Goal: Transaction & Acquisition: Subscribe to service/newsletter

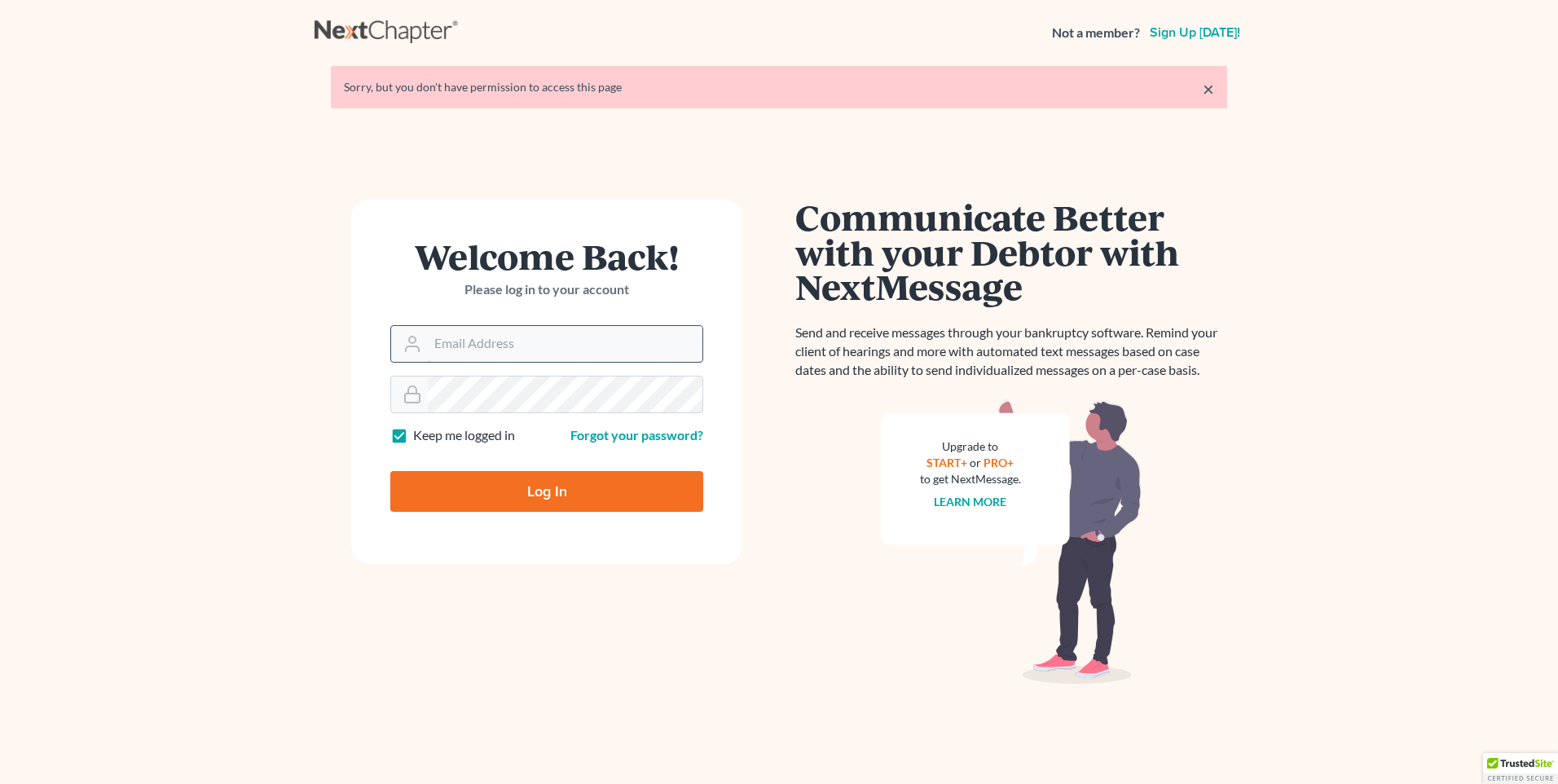
type input "[PERSON_NAME][EMAIL_ADDRESS][DOMAIN_NAME]"
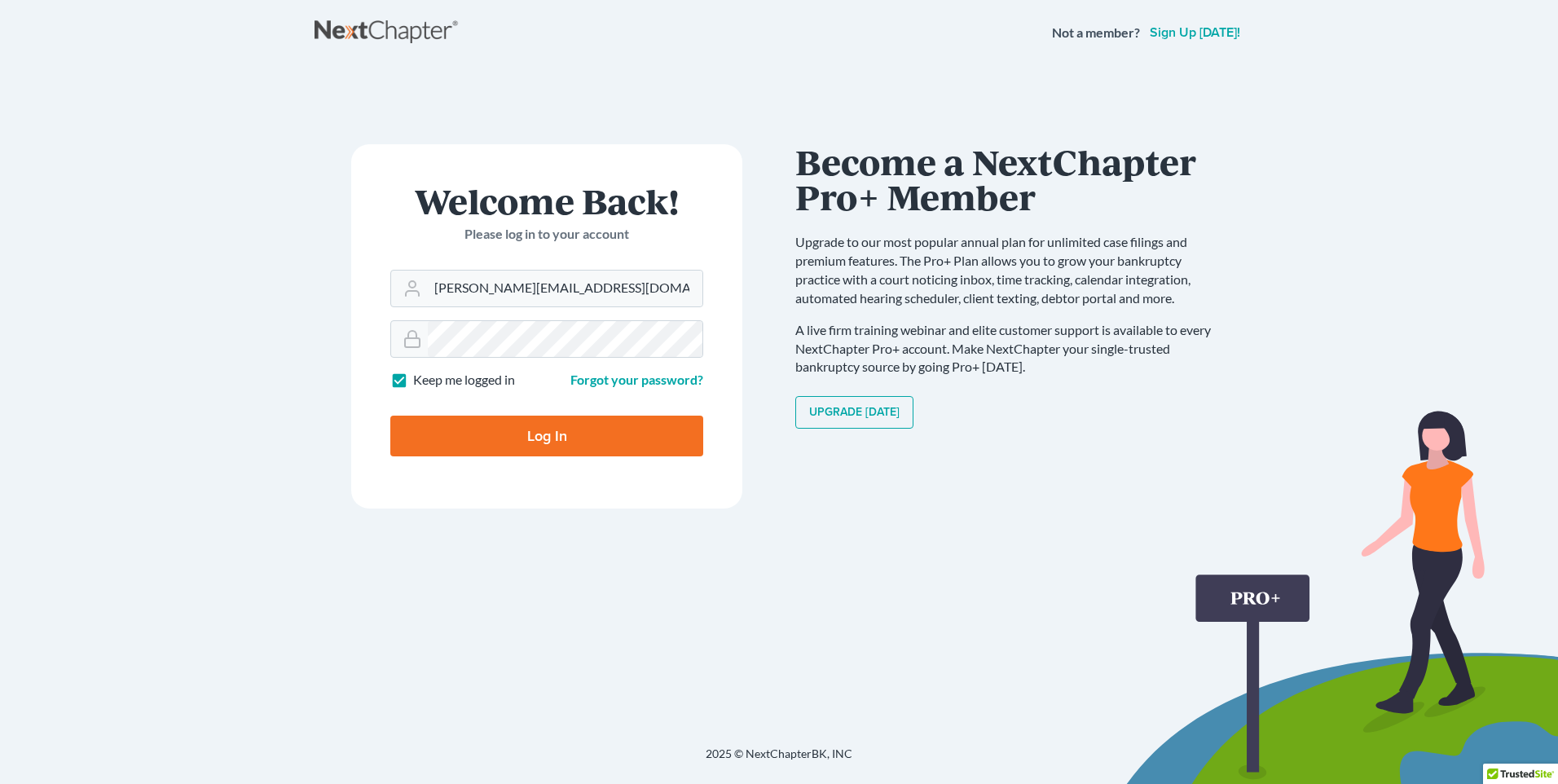
click at [613, 434] on input "Log In" at bounding box center [547, 435] width 313 height 40
type input "Thinking..."
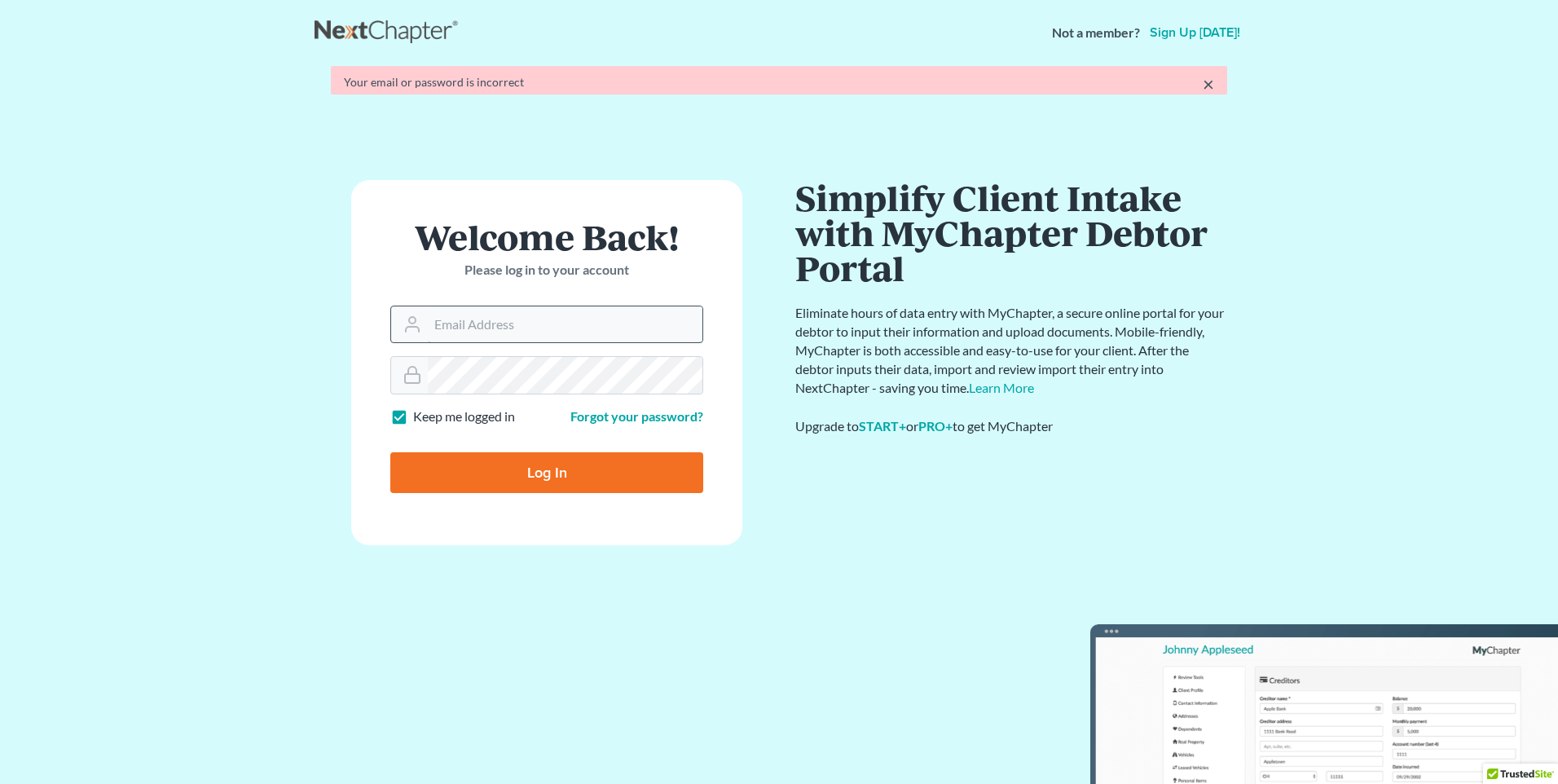
click at [609, 345] on form "Welcome Back! Please log in to your account Email Address Password Keep me logg…" at bounding box center [546, 361] width 391 height 364
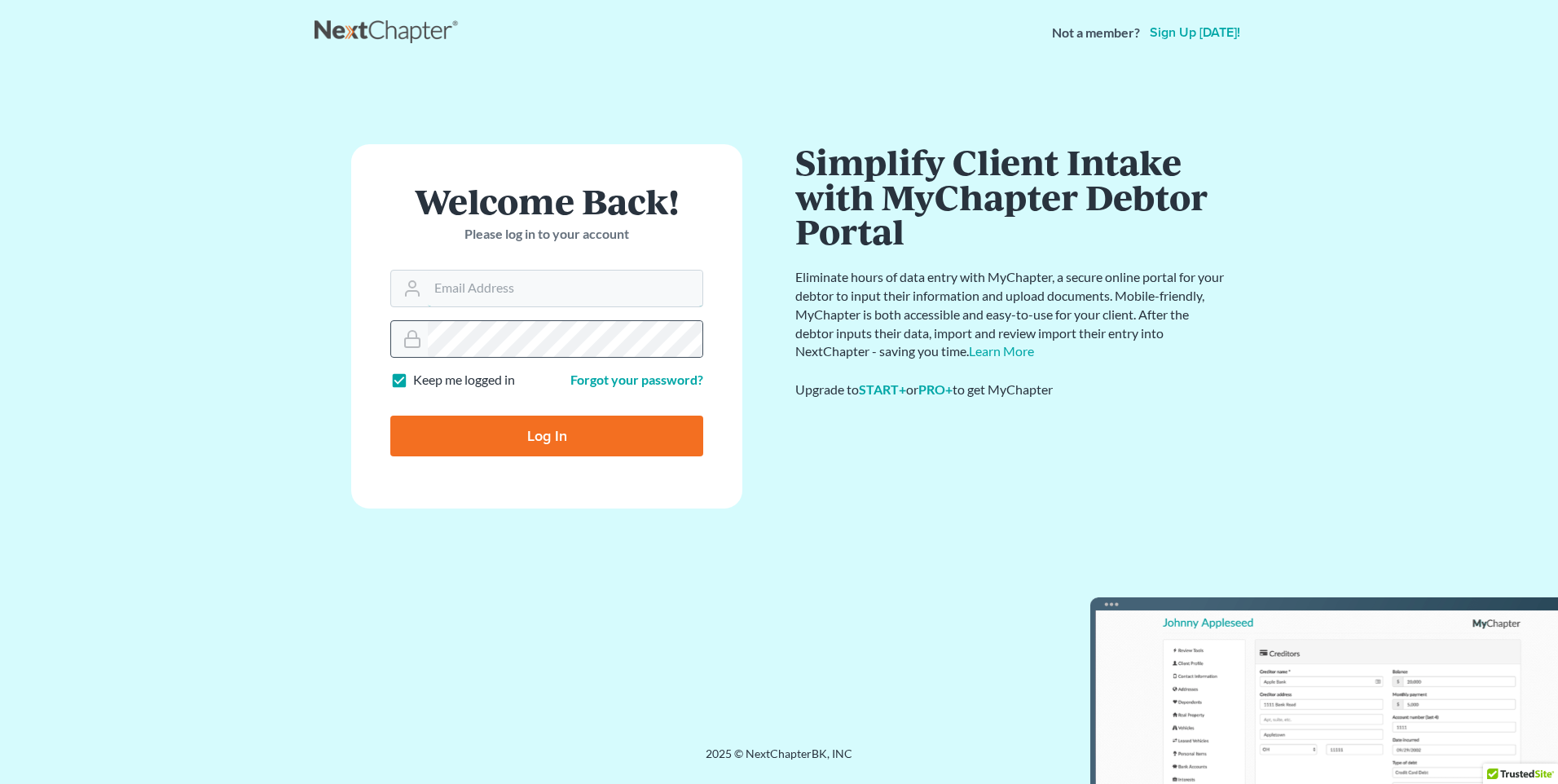
type input "aaron@walkerlandscaping.net"
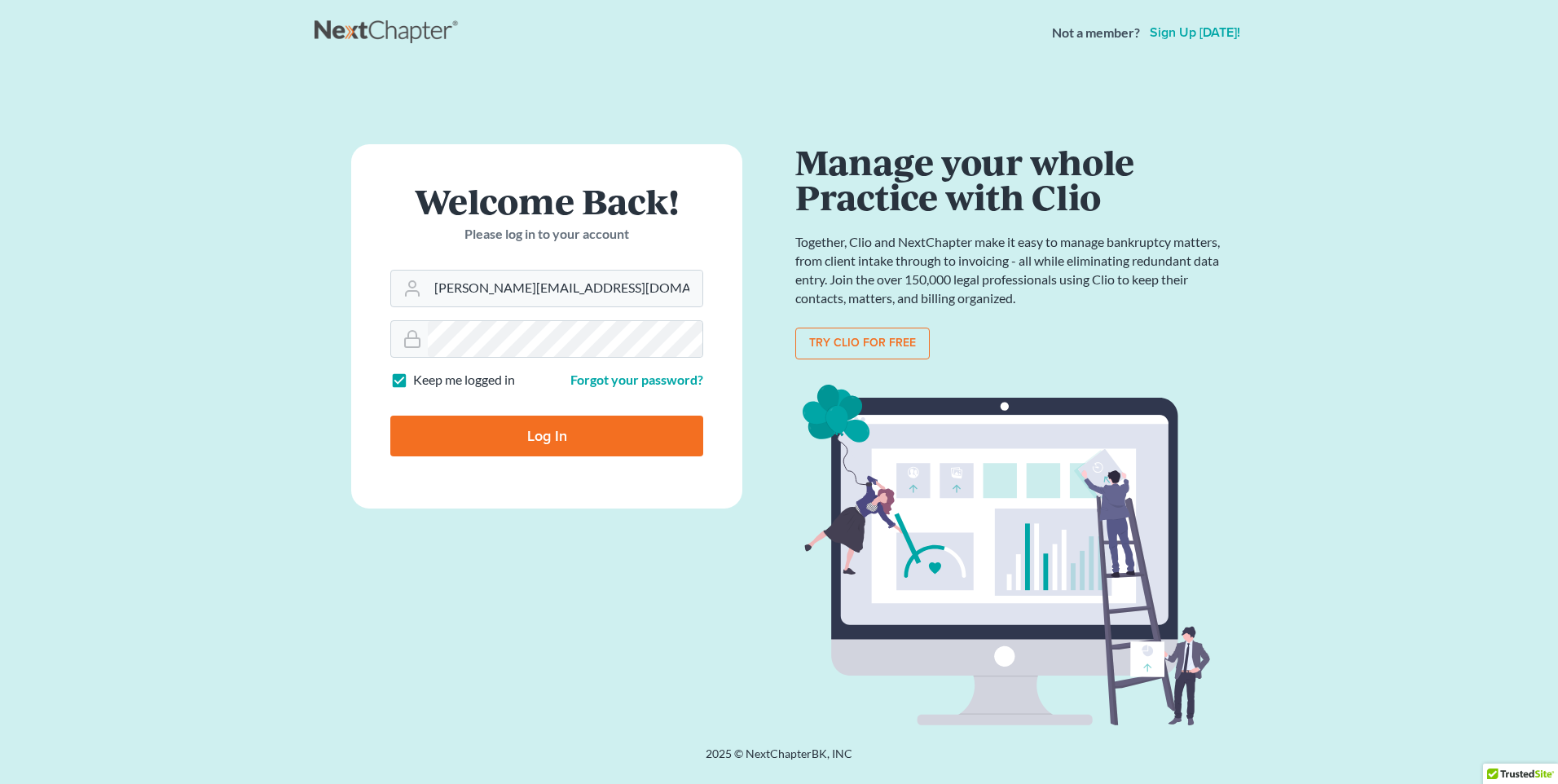
click at [836, 346] on link "Try clio for free" at bounding box center [862, 343] width 134 height 32
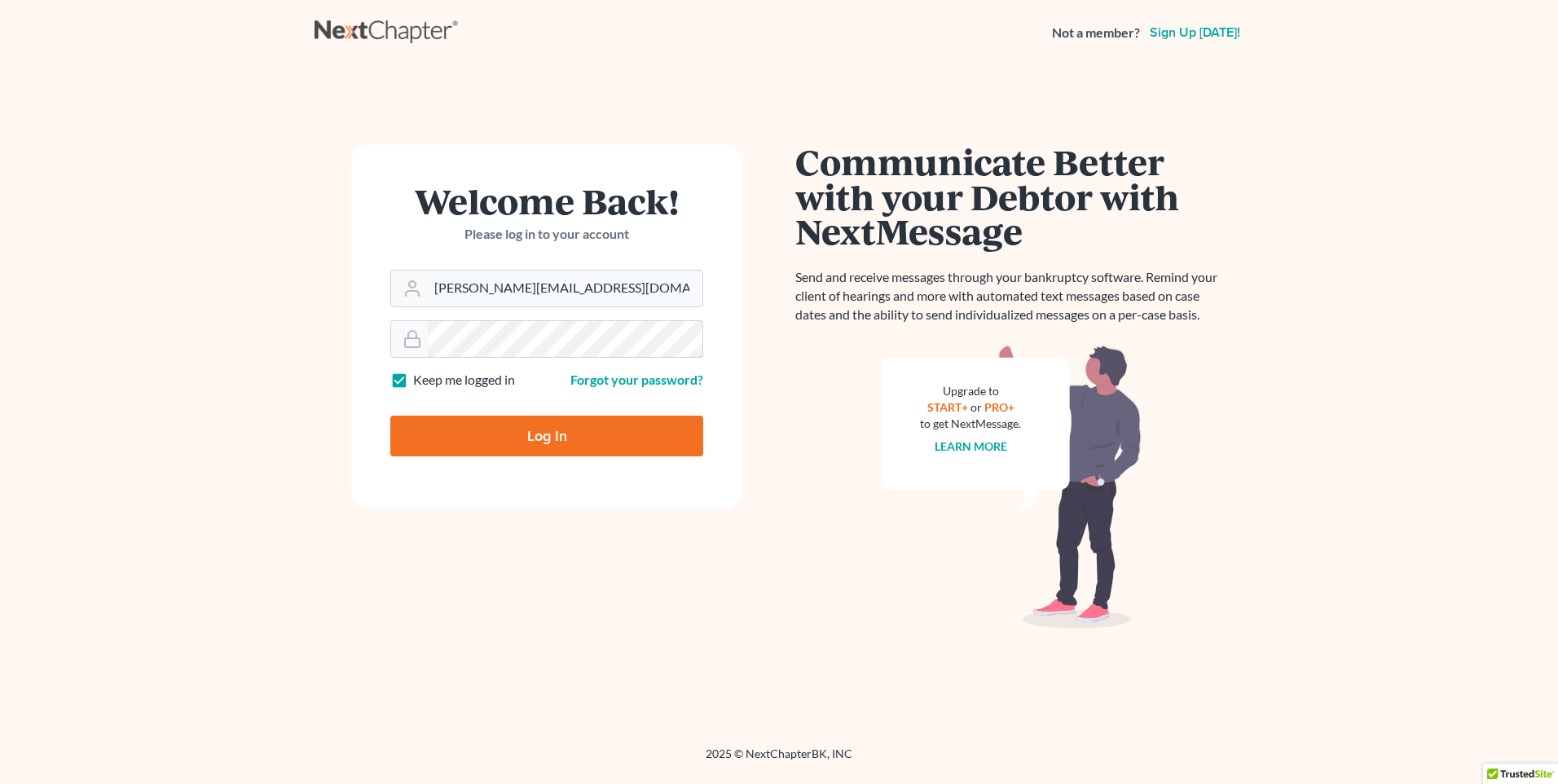
click at [344, 315] on div "Welcome Back! Please log in to your account Email Address aaron@walkerlandscapi…" at bounding box center [547, 405] width 464 height 523
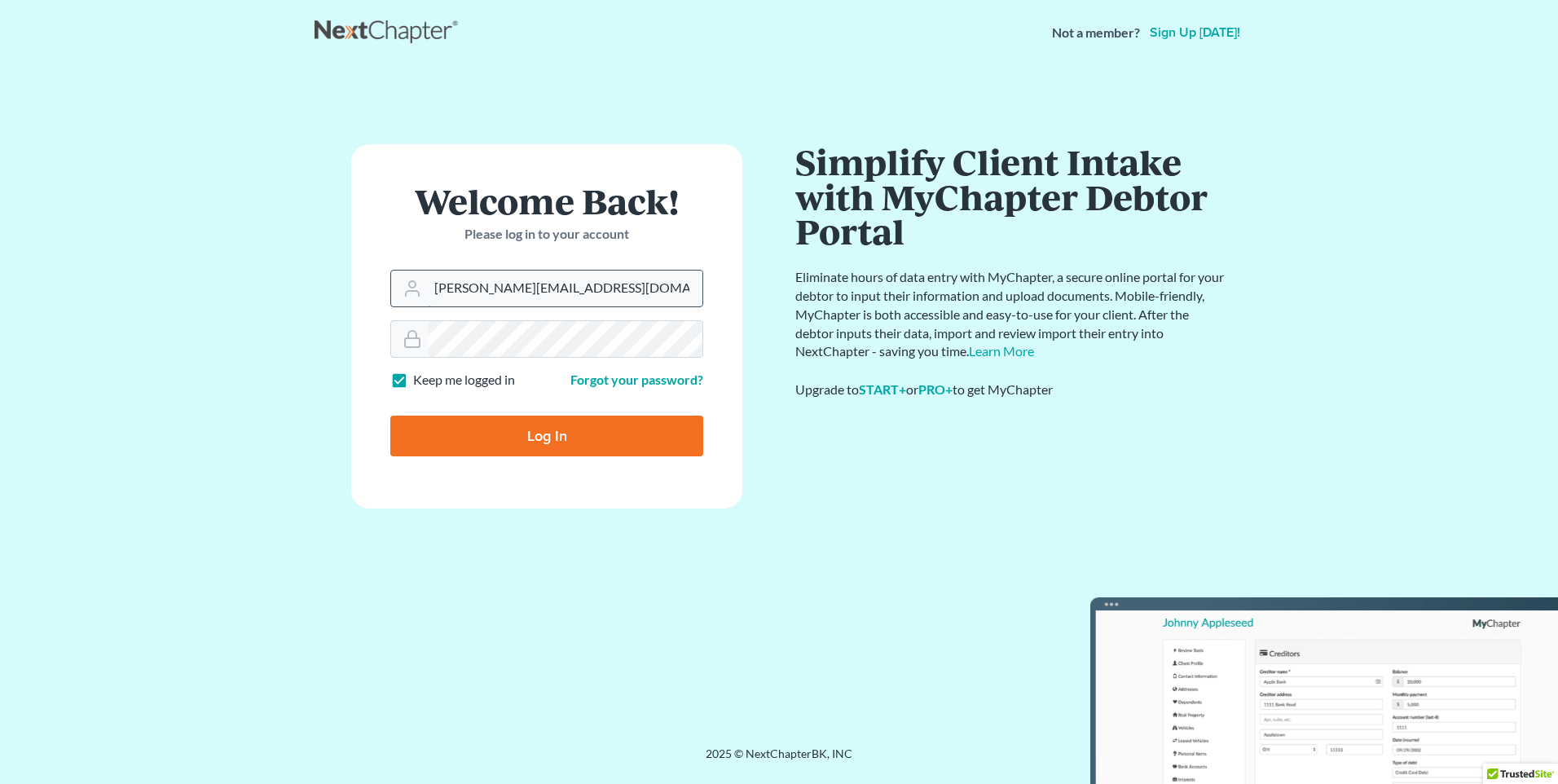
click at [646, 292] on input "aaron@walkerlandscaping.net" at bounding box center [565, 289] width 274 height 36
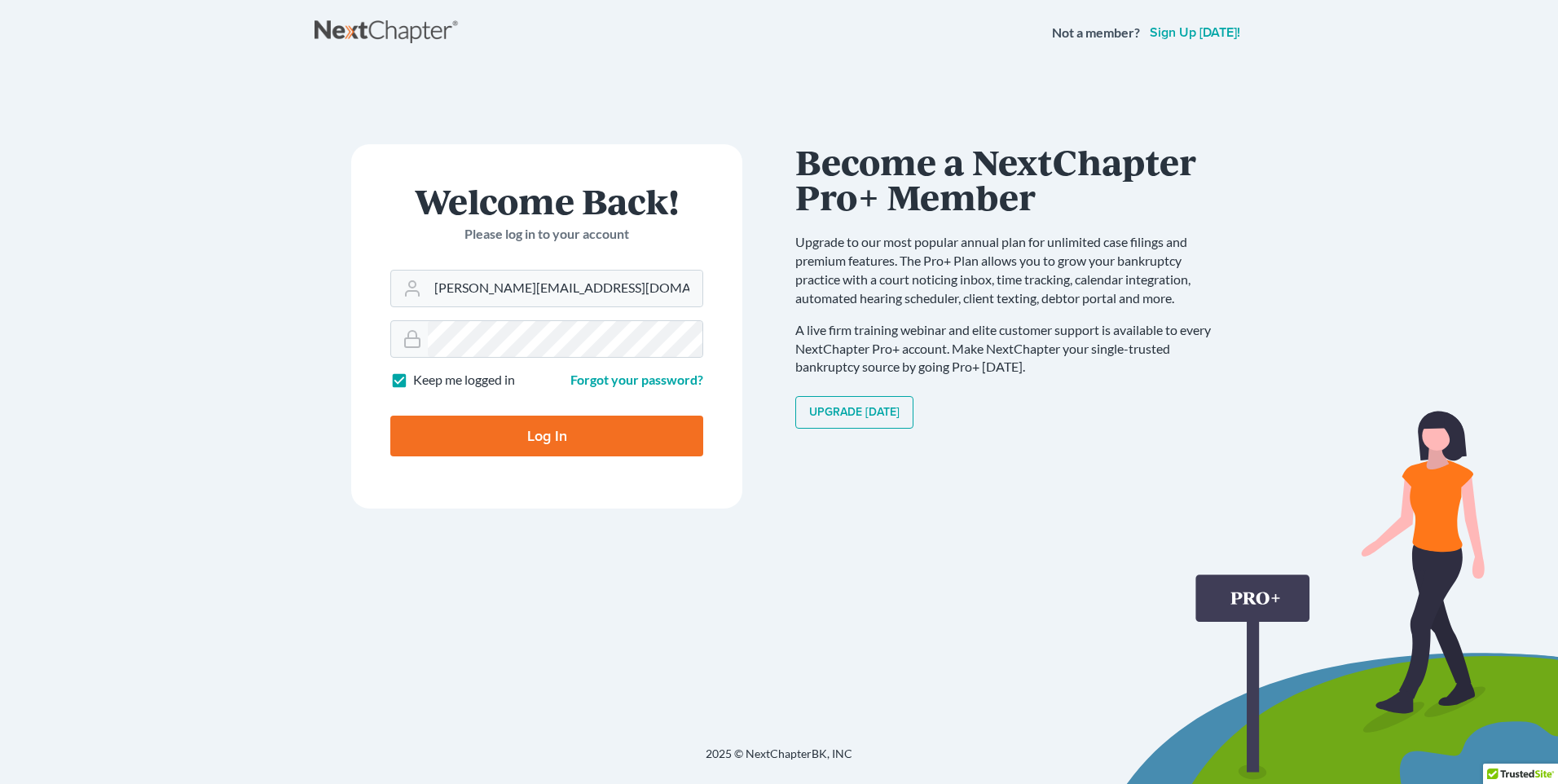
click at [572, 559] on div "Welcome Back! Please log in to your account Email Address aaron@walkerlandscapi…" at bounding box center [547, 405] width 464 height 523
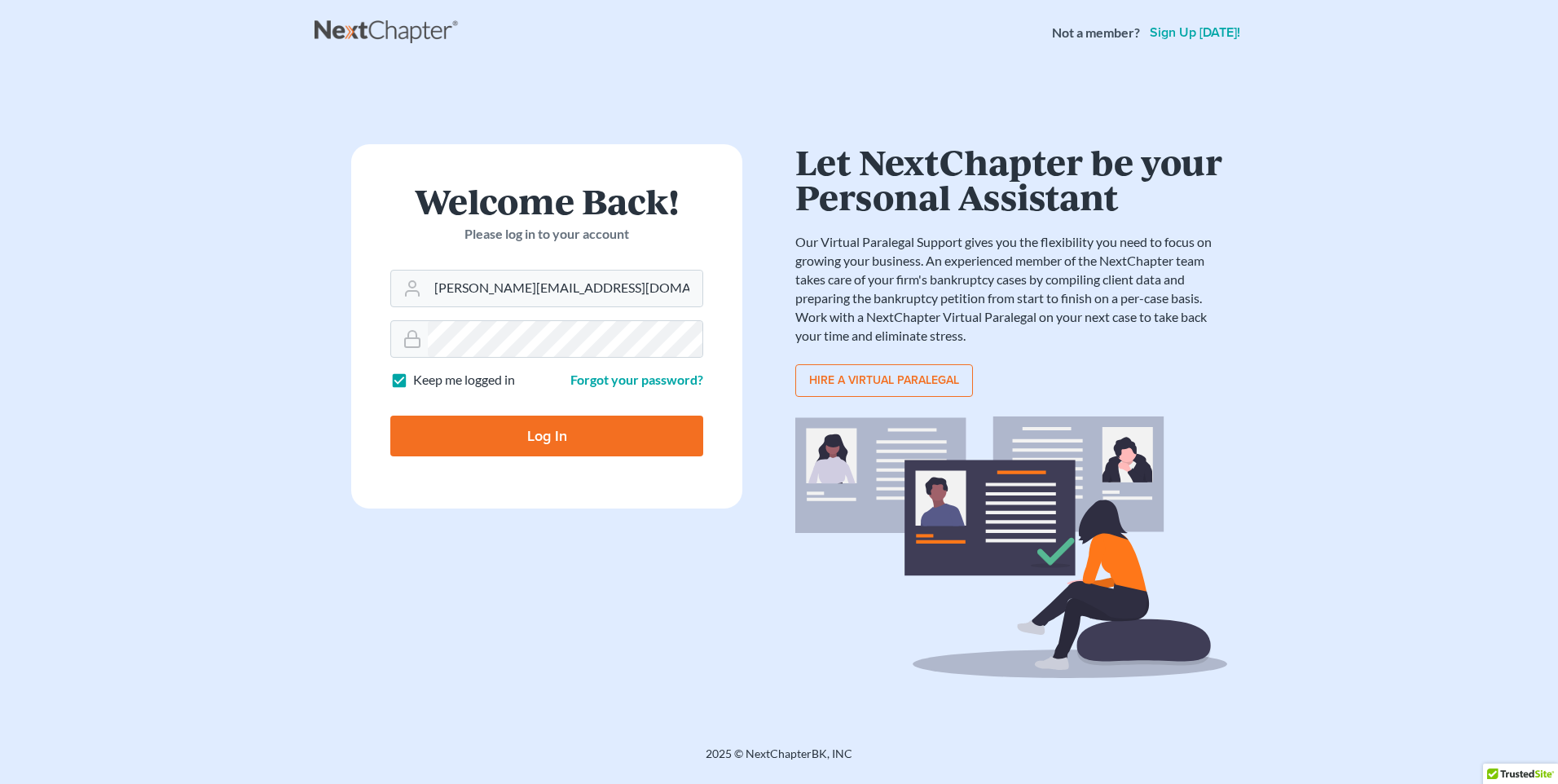
click at [553, 507] on form "Welcome Back! Please log in to your account Email Address aaron@walkerlandscapi…" at bounding box center [546, 325] width 391 height 364
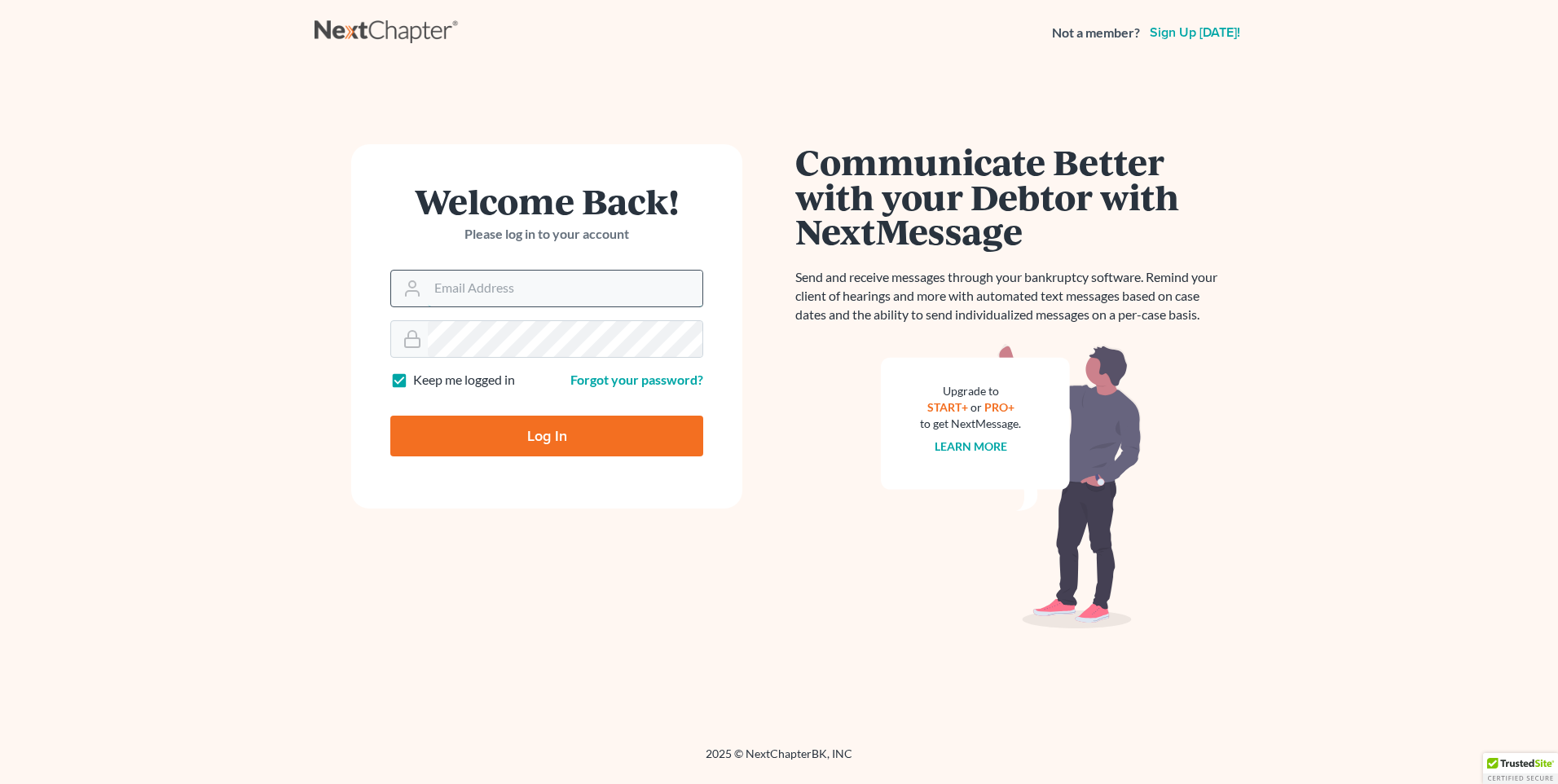
click at [483, 277] on input "Email Address" at bounding box center [565, 289] width 274 height 36
type input "[PERSON_NAME][EMAIL_ADDRESS][DOMAIN_NAME]"
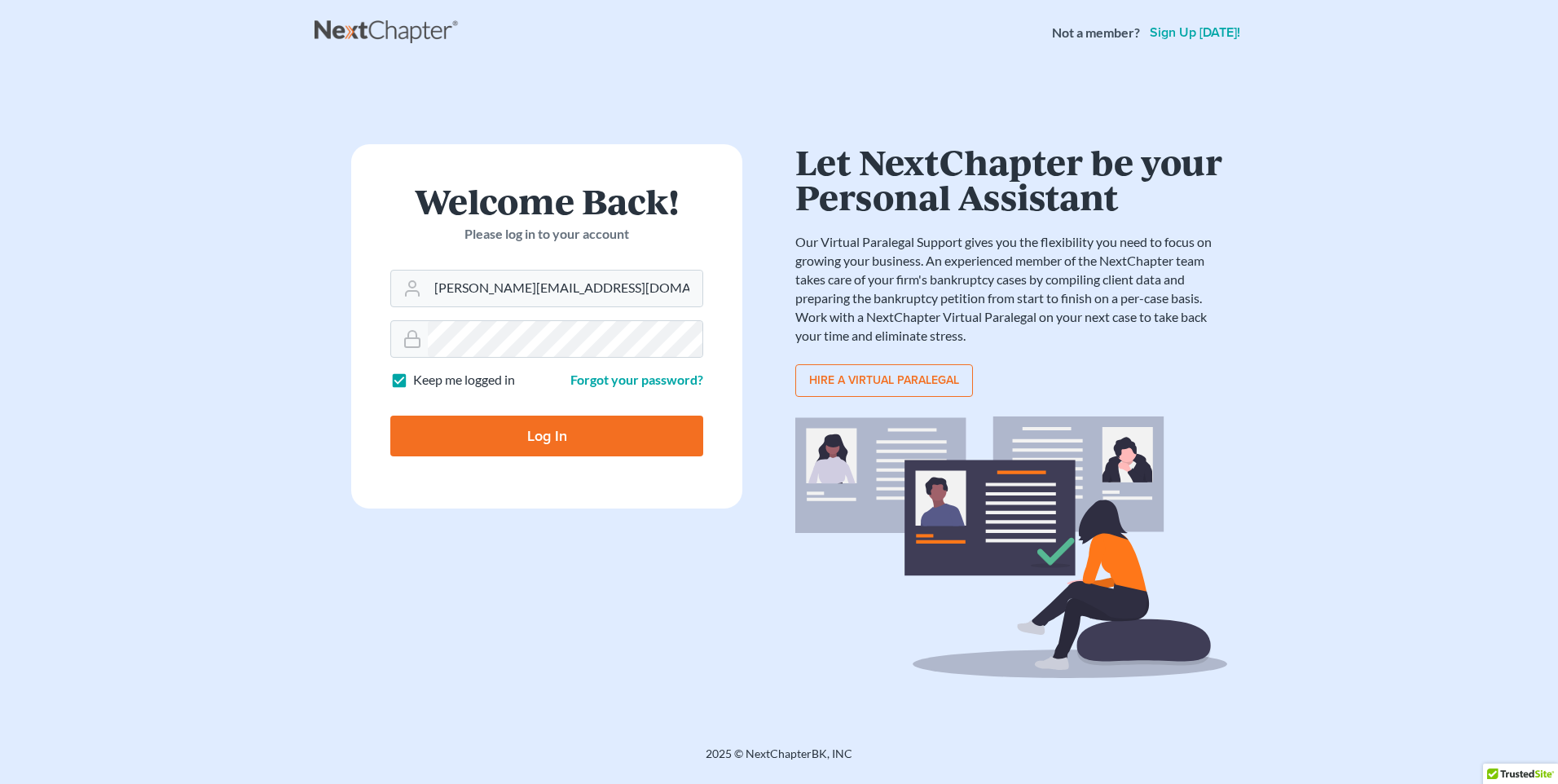
click at [509, 446] on input "Log In" at bounding box center [547, 435] width 313 height 40
type input "Thinking..."
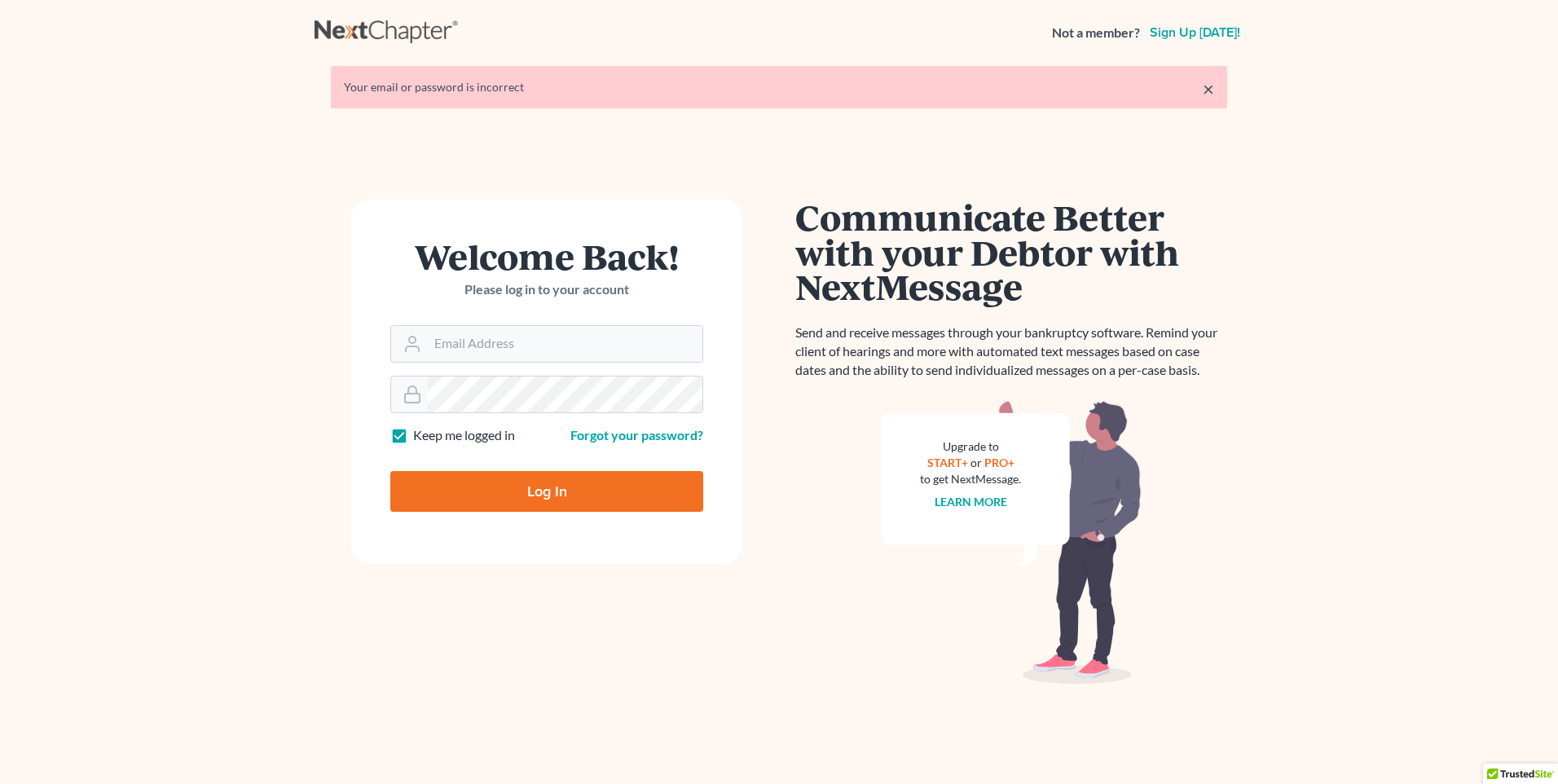
click at [1389, 203] on main "× Your email or password is incorrect Welcome Back! Please log in to your accou…" at bounding box center [779, 413] width 1558 height 697
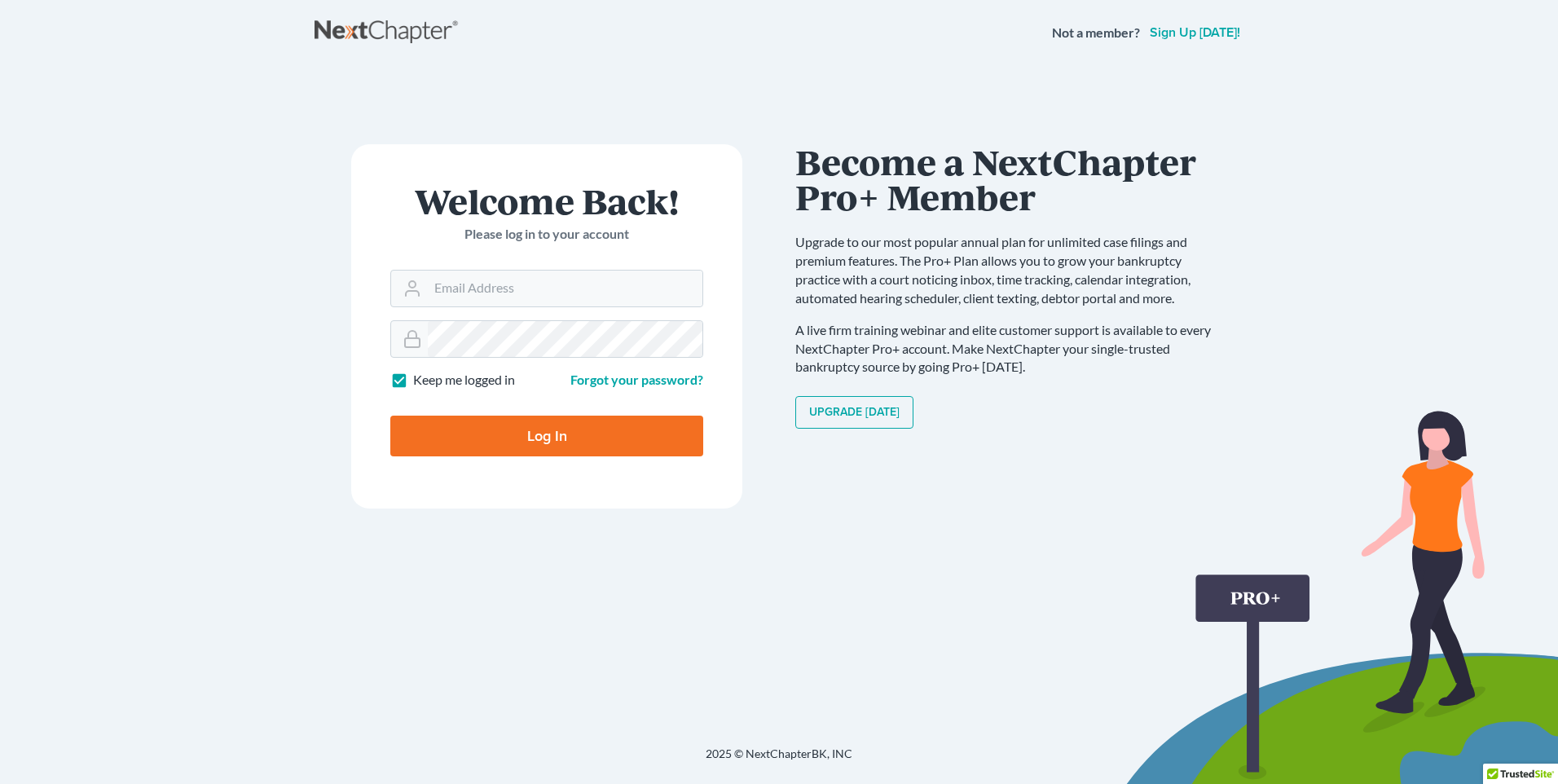
click at [876, 530] on div "Communicate Better with your Debtor with NextMessage Send and receive messages …" at bounding box center [1011, 398] width 432 height 510
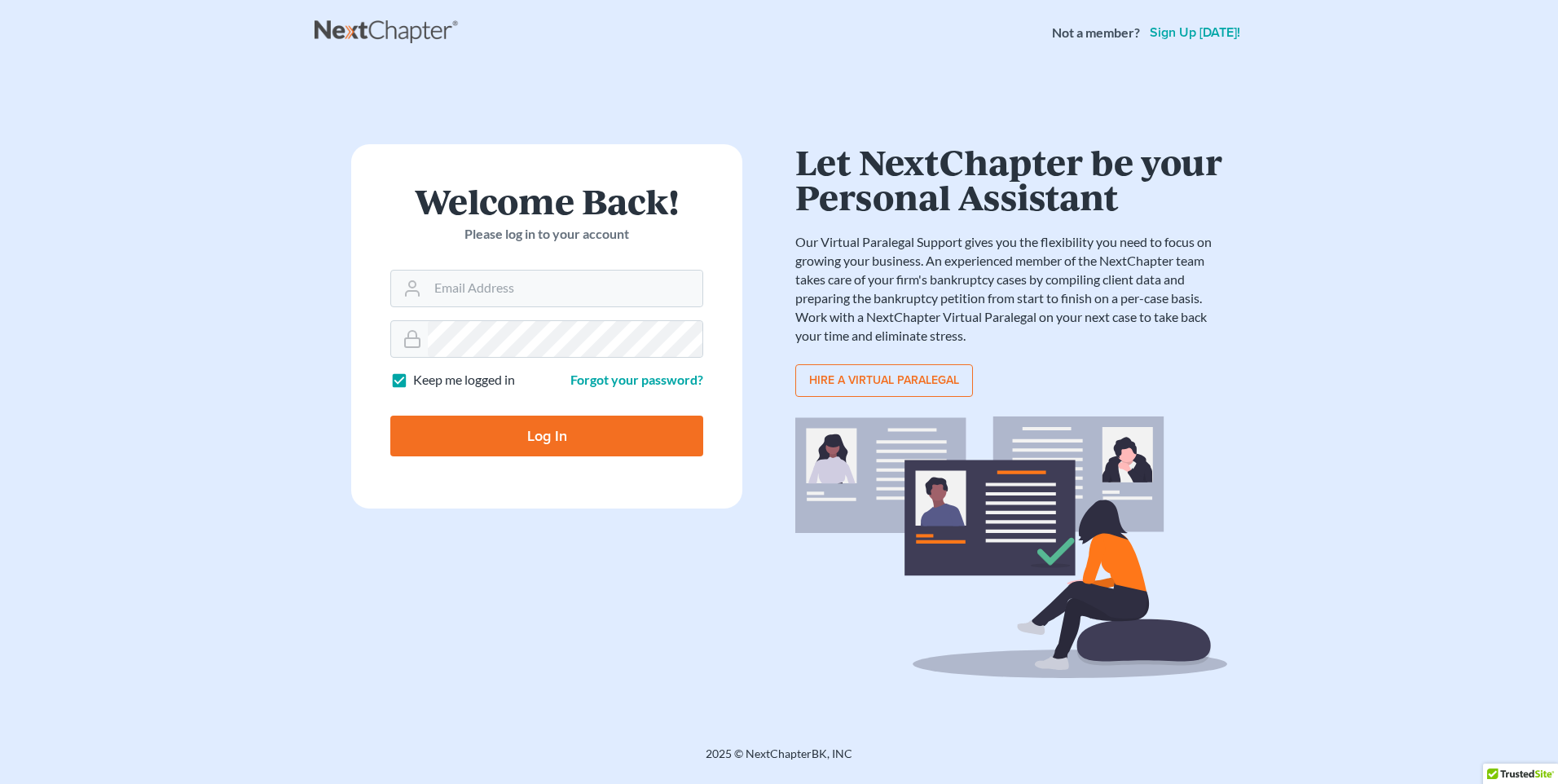
click at [1209, 35] on link "Sign up [DATE]!" at bounding box center [1195, 32] width 97 height 13
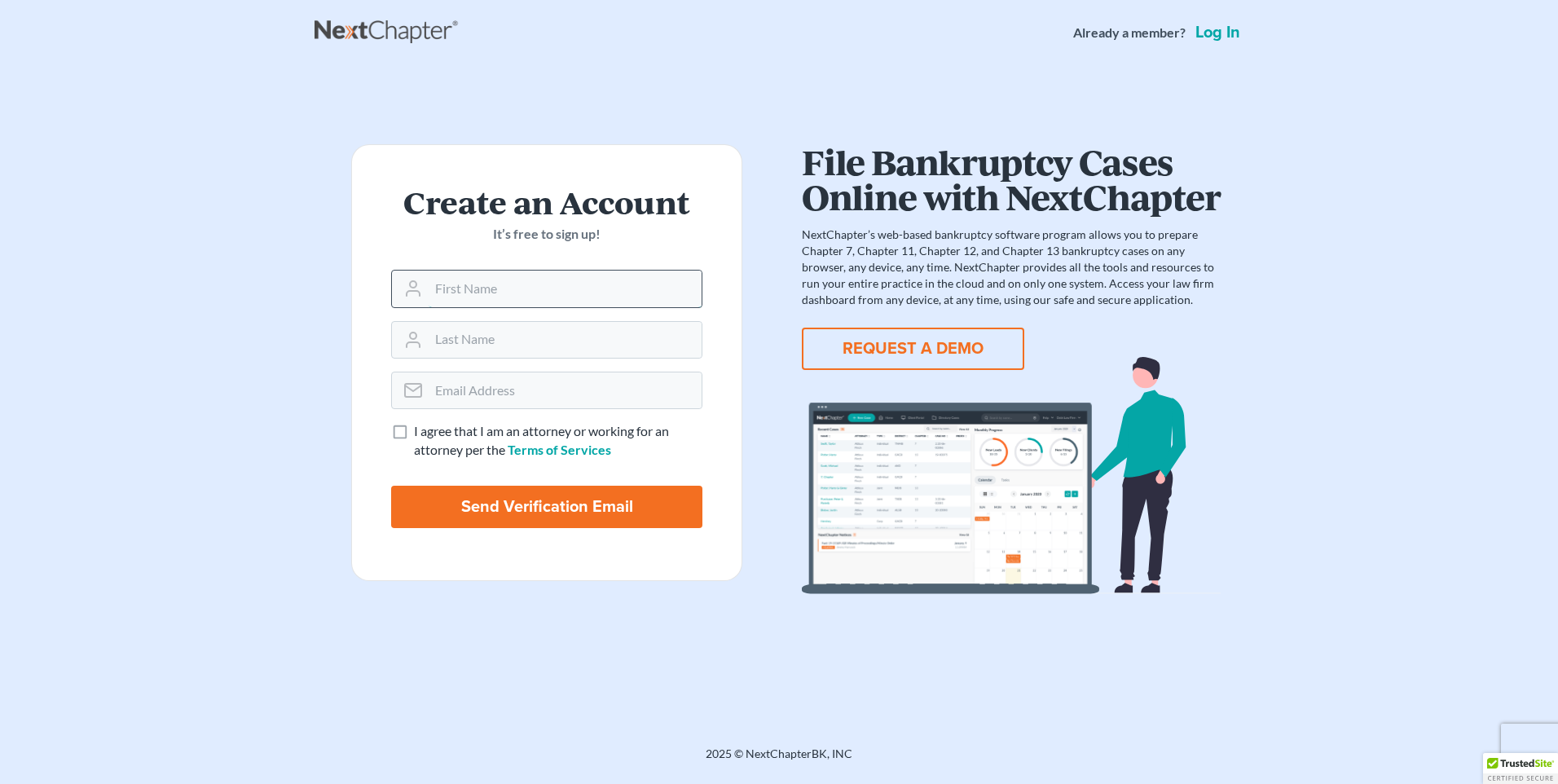
click at [557, 279] on input "text" at bounding box center [565, 289] width 273 height 36
type input "Aaron"
type input "aaron@walkerlandscaping.net"
click at [414, 432] on label "I agree that I am an attorney or working for an attorney per the Terms of Servi…" at bounding box center [558, 441] width 289 height 38
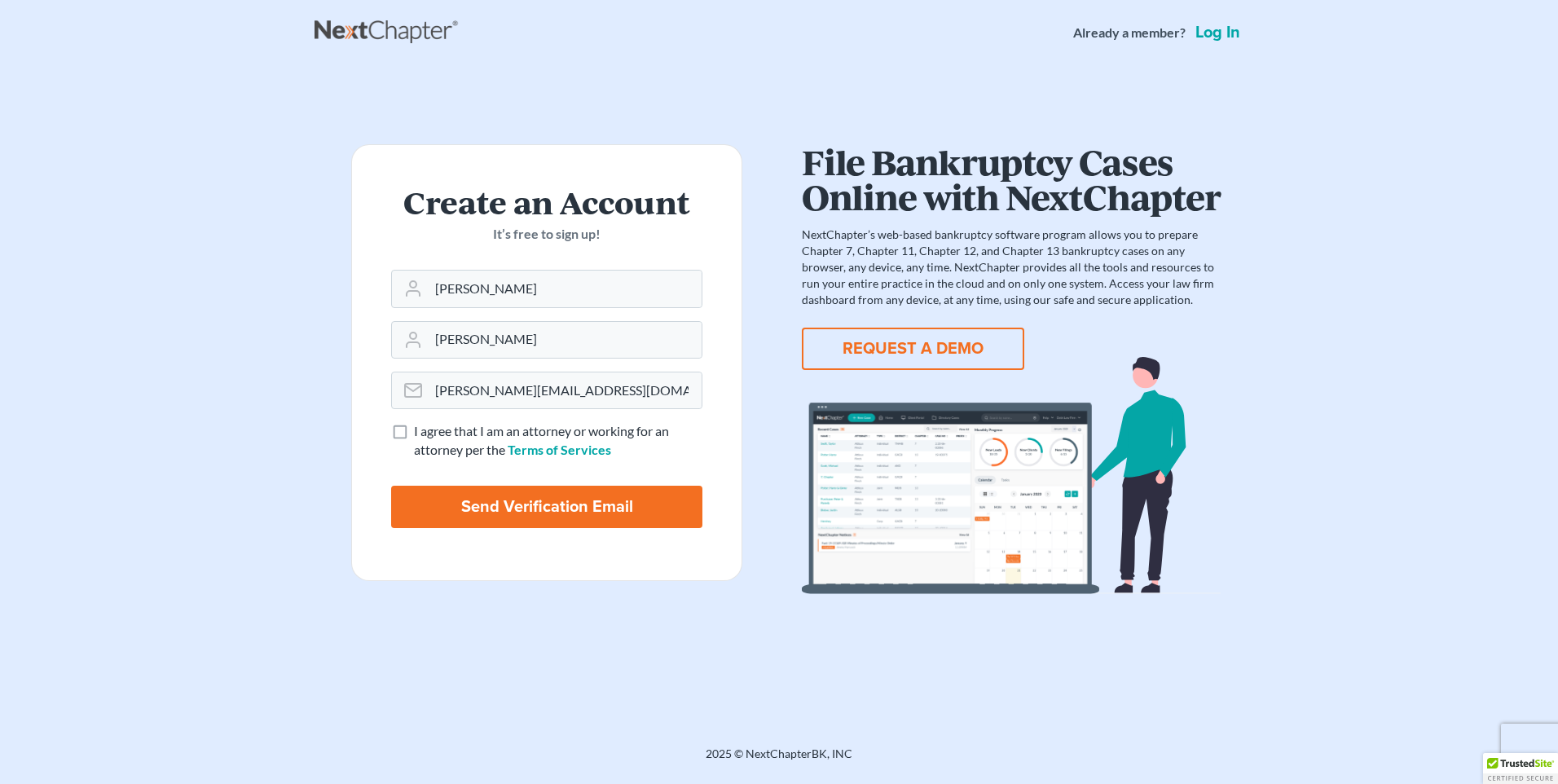
click at [420, 432] on input "I agree that I am an attorney or working for an attorney per the Terms of Servi…" at bounding box center [425, 427] width 11 height 11
checkbox input "true"
click at [556, 510] on input "Send Verification Email" at bounding box center [547, 506] width 311 height 42
type input "Thinking..."
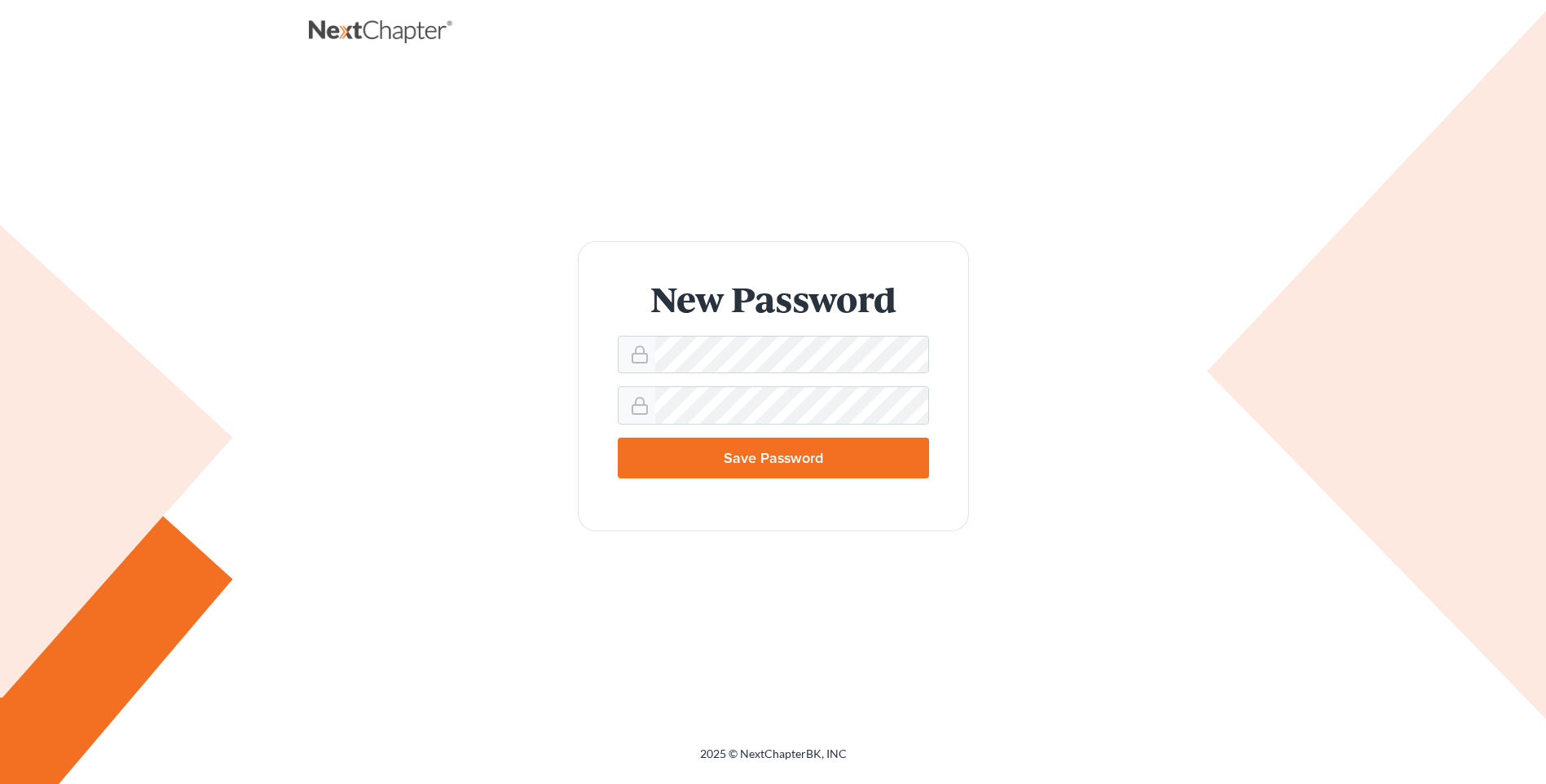
click at [837, 453] on input "Save Password" at bounding box center [773, 457] width 311 height 40
type input "Thinking..."
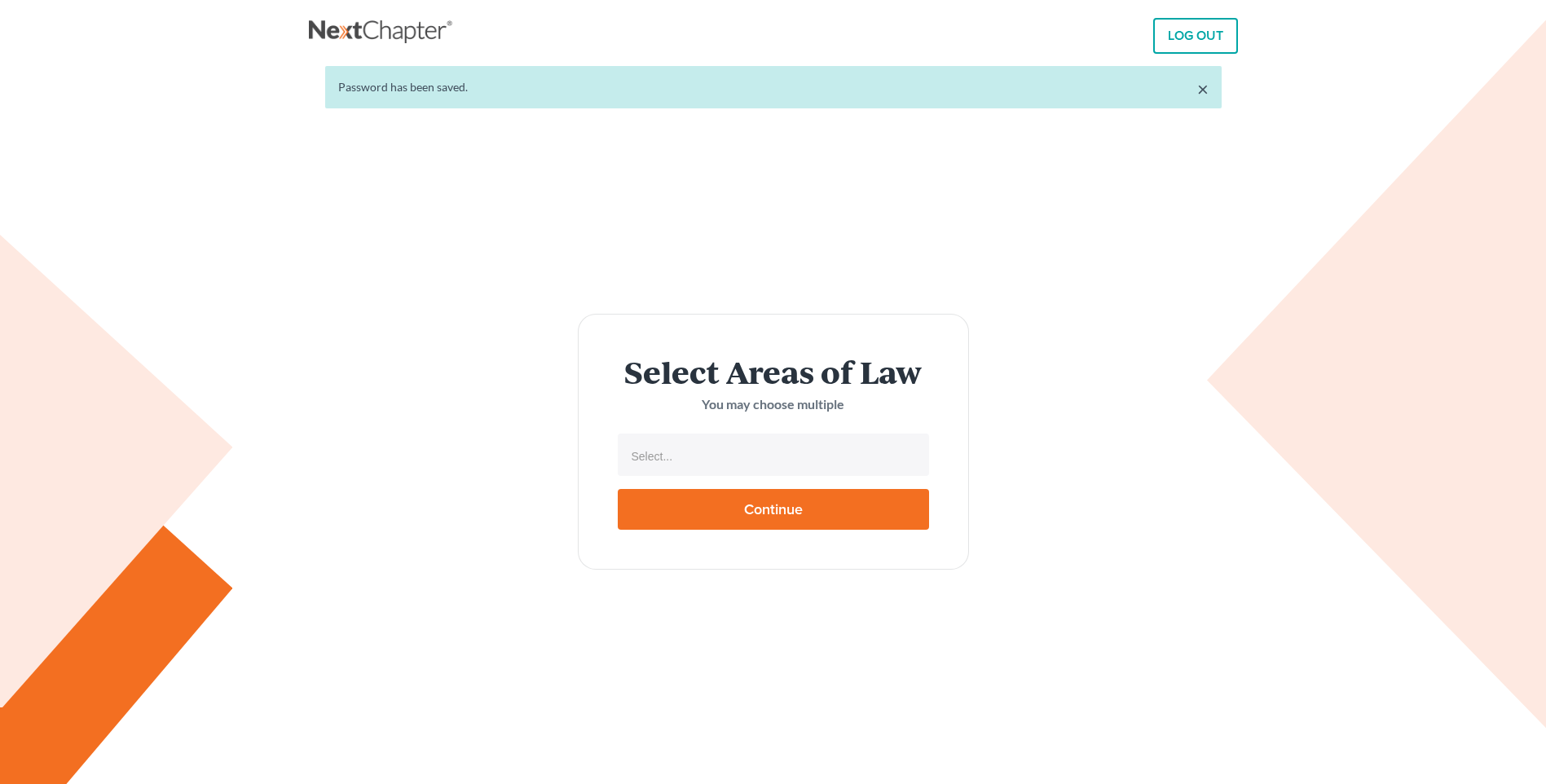
select select
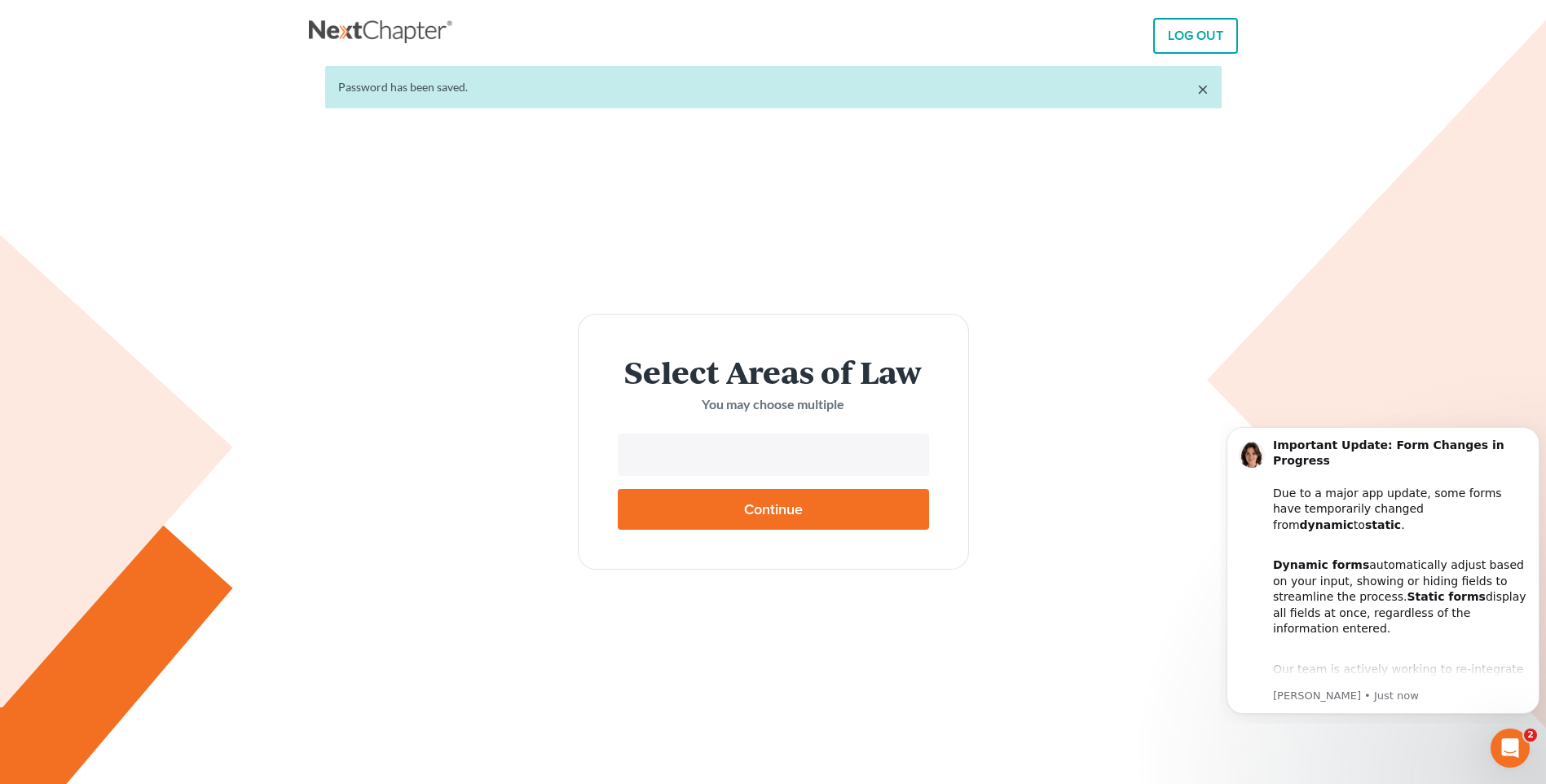
click at [747, 460] on input "text" at bounding box center [772, 456] width 289 height 24
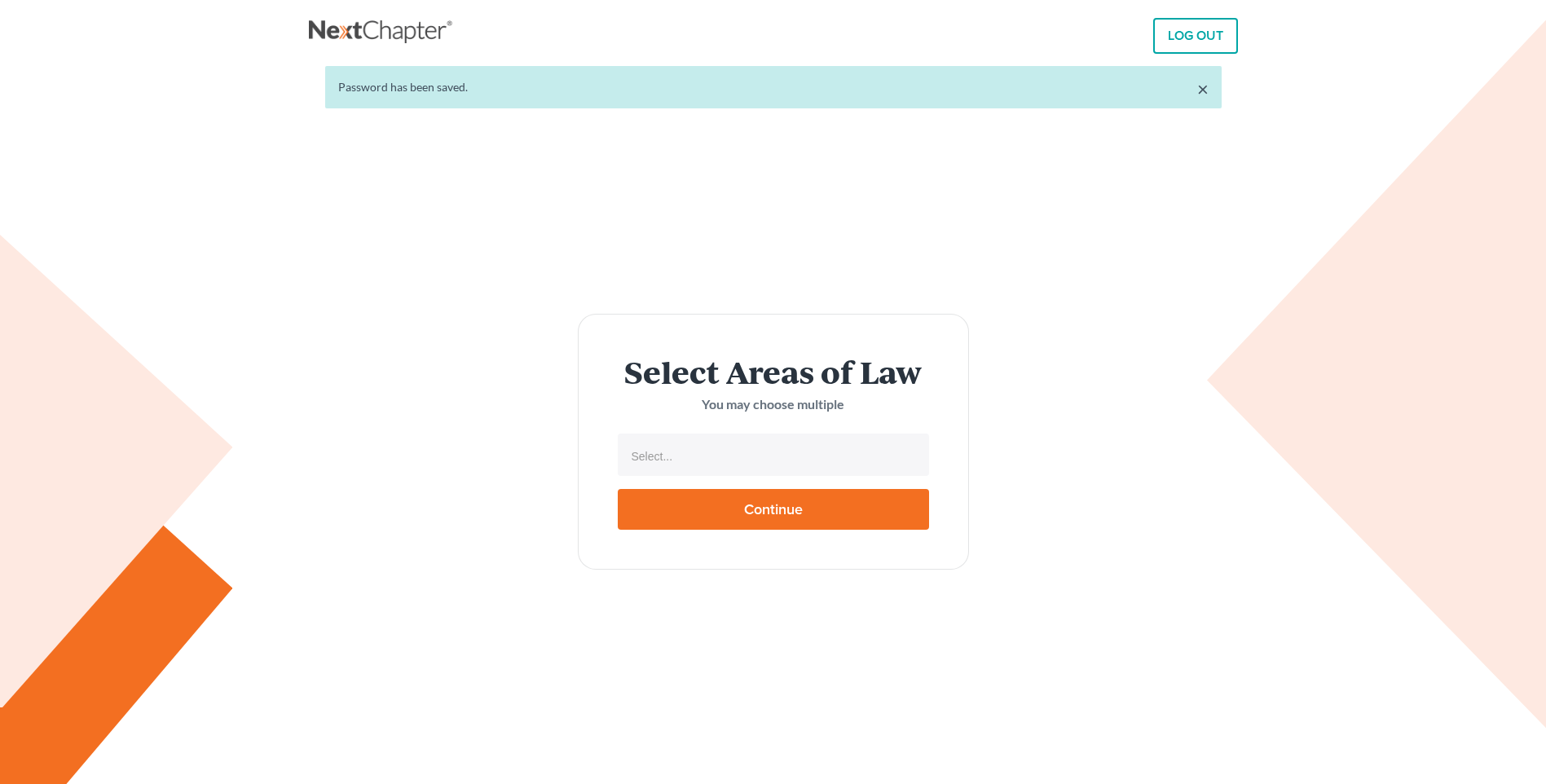
select select
